Goal: Transaction & Acquisition: Purchase product/service

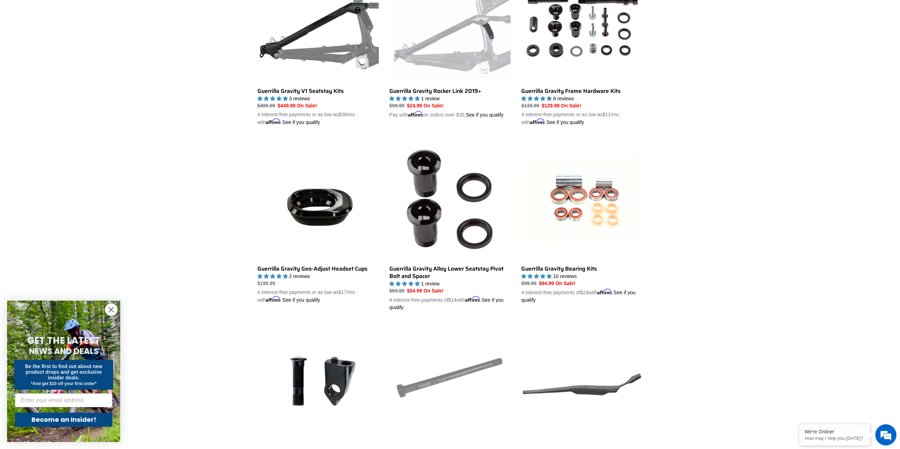
scroll to position [451, 0]
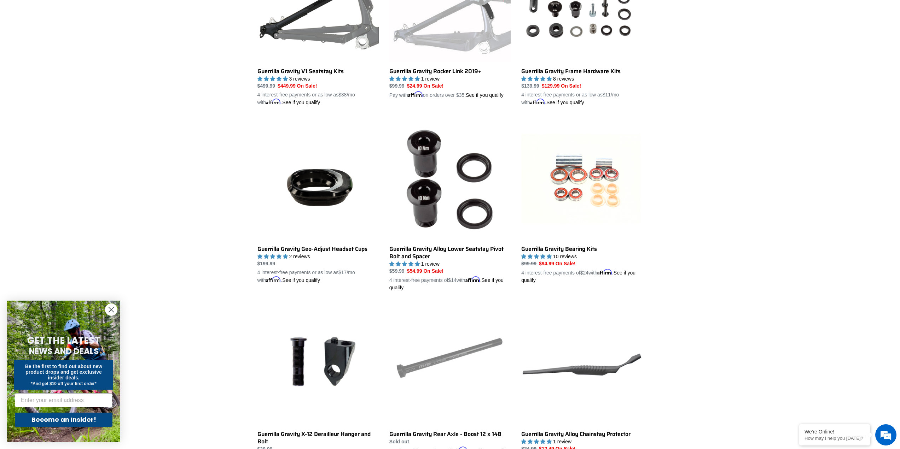
click at [108, 312] on circle "Close dialog" at bounding box center [111, 310] width 12 height 12
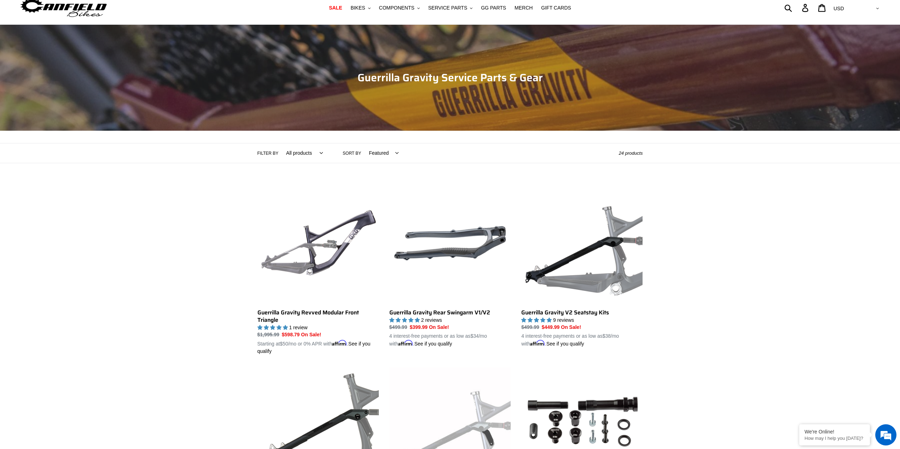
scroll to position [71, 0]
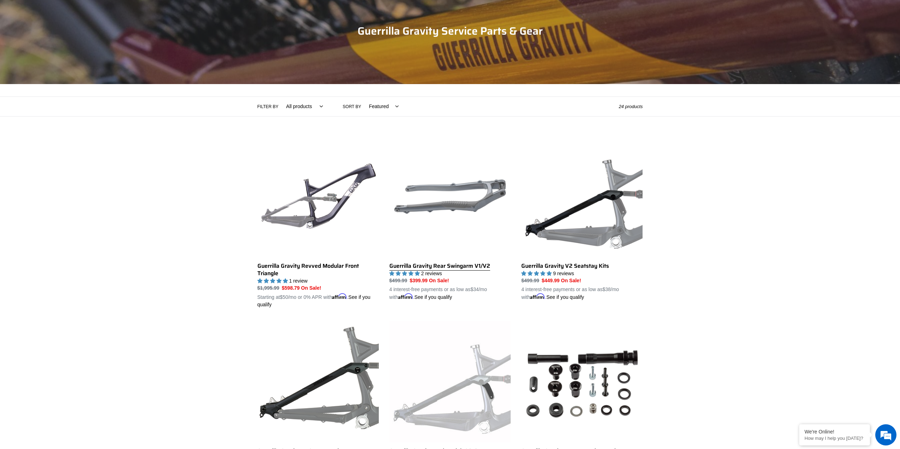
click at [468, 190] on link "Guerrilla Gravity Rear Swingarm V1/V2" at bounding box center [449, 219] width 121 height 166
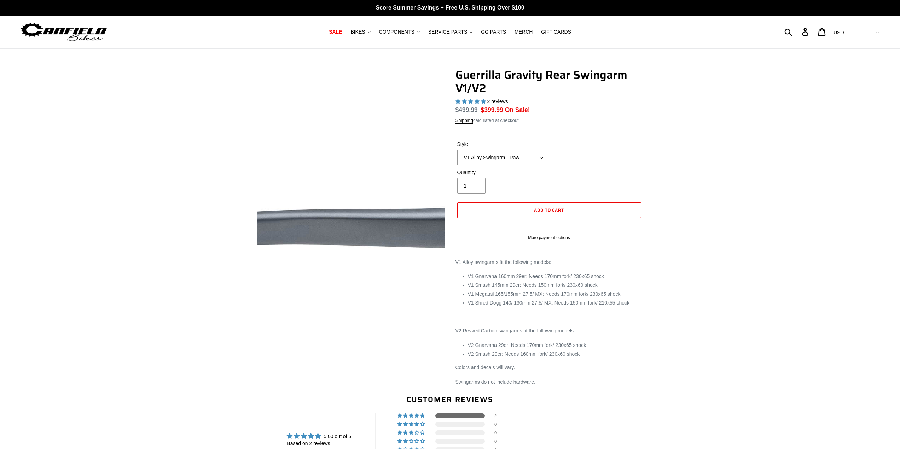
select select "highest-rating"
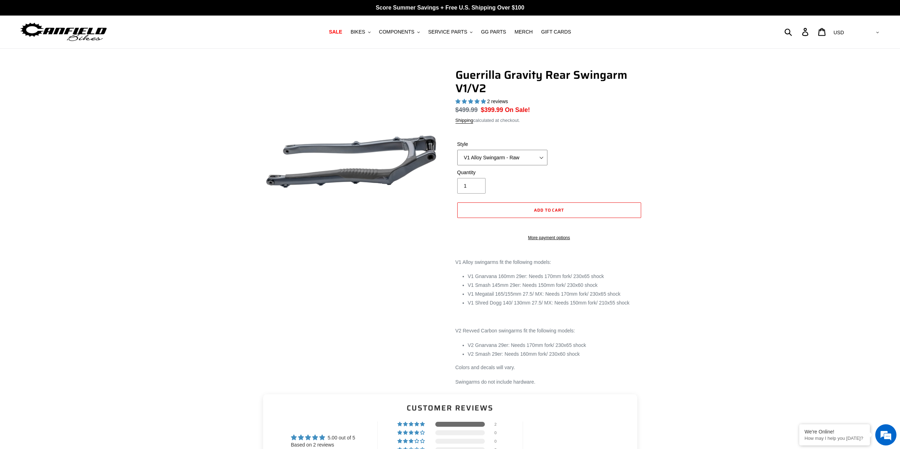
click at [542, 158] on select "V1 Alloy Swingarm - Raw V1 Alloy Swingarm - Black V2 Revved Carbon Swingarm - G…" at bounding box center [502, 158] width 90 height 16
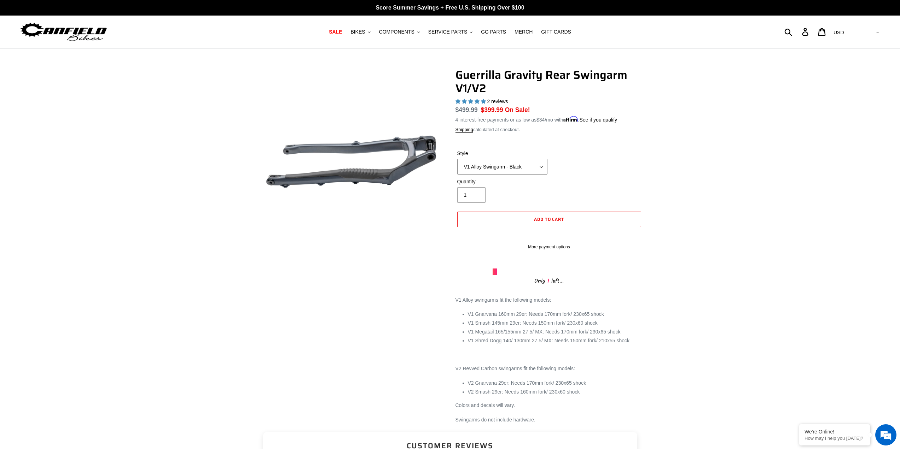
click at [457, 159] on select "V1 Alloy Swingarm - Raw V1 Alloy Swingarm - Black V2 Revved Carbon Swingarm - G…" at bounding box center [502, 167] width 90 height 16
click at [538, 163] on select "V1 Alloy Swingarm - Raw V1 Alloy Swingarm - Black V2 Revved Carbon Swingarm - G…" at bounding box center [502, 167] width 90 height 16
click at [457, 159] on select "V1 Alloy Swingarm - Raw V1 Alloy Swingarm - Black V2 Revved Carbon Swingarm - G…" at bounding box center [502, 167] width 90 height 16
click at [525, 167] on select "V1 Alloy Swingarm - Raw V1 Alloy Swingarm - Black V2 Revved Carbon Swingarm - G…" at bounding box center [502, 167] width 90 height 16
select select "V1 Alloy Swingarm - Raw"
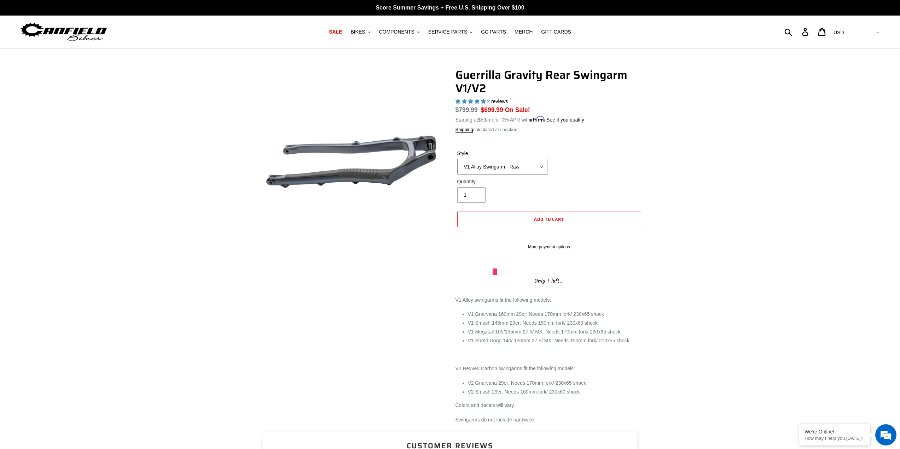
click at [457, 159] on select "V1 Alloy Swingarm - Raw V1 Alloy Swingarm - Black V2 Revved Carbon Swingarm - G…" at bounding box center [502, 167] width 90 height 16
click at [486, 79] on h1 "Guerrilla Gravity Rear Swingarm V1/V2" at bounding box center [548, 81] width 187 height 27
click at [485, 318] on li "V1 Gnarvana 160mm 29er: Needs 170mm fork/ 230x65 shock" at bounding box center [555, 314] width 175 height 7
copy li "Gnarvana"
